Goal: Task Accomplishment & Management: Manage account settings

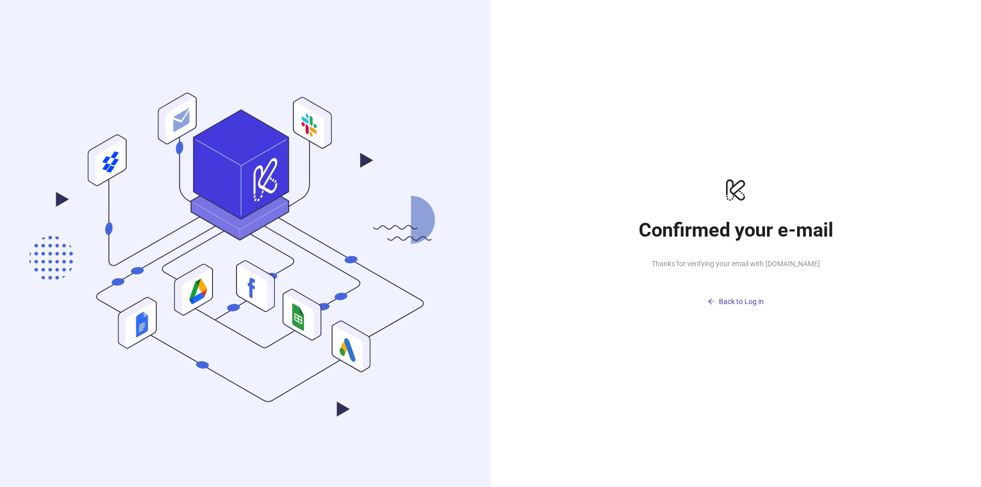
click at [753, 258] on span "Thanks for verifying your email with [DOMAIN_NAME]" at bounding box center [735, 263] width 204 height 11
drag, startPoint x: 733, startPoint y: 237, endPoint x: 748, endPoint y: 234, distance: 15.6
click at [733, 236] on h1 "Confirmed your e-mail" at bounding box center [735, 229] width 204 height 23
click at [741, 268] on span "Thanks for verifying your email with [DOMAIN_NAME]" at bounding box center [735, 263] width 204 height 11
click at [740, 266] on span "Thanks for verifying your email with [DOMAIN_NAME]" at bounding box center [735, 263] width 204 height 11
